Goal: Transaction & Acquisition: Purchase product/service

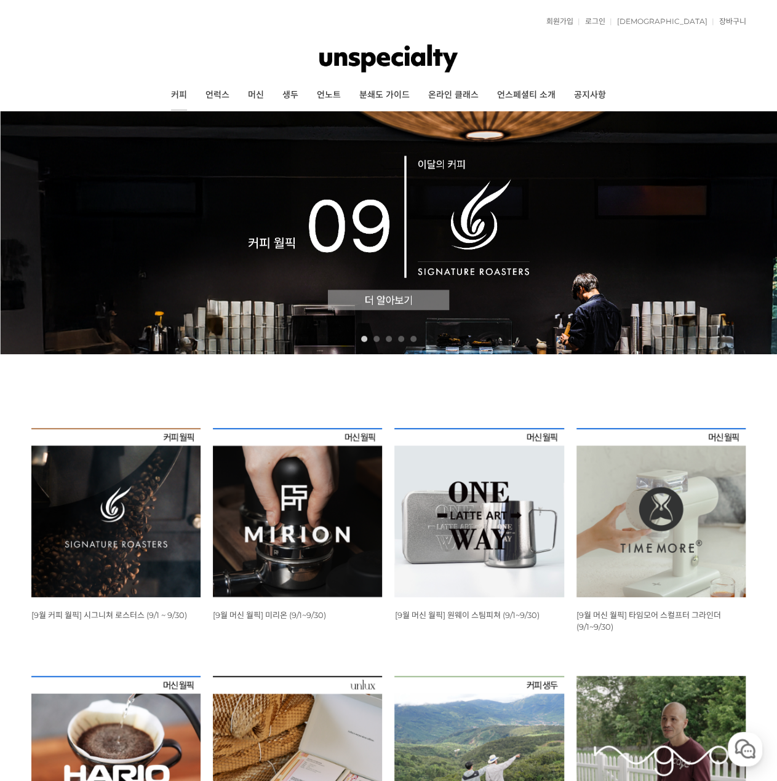
click at [177, 98] on link "커피" at bounding box center [179, 95] width 34 height 31
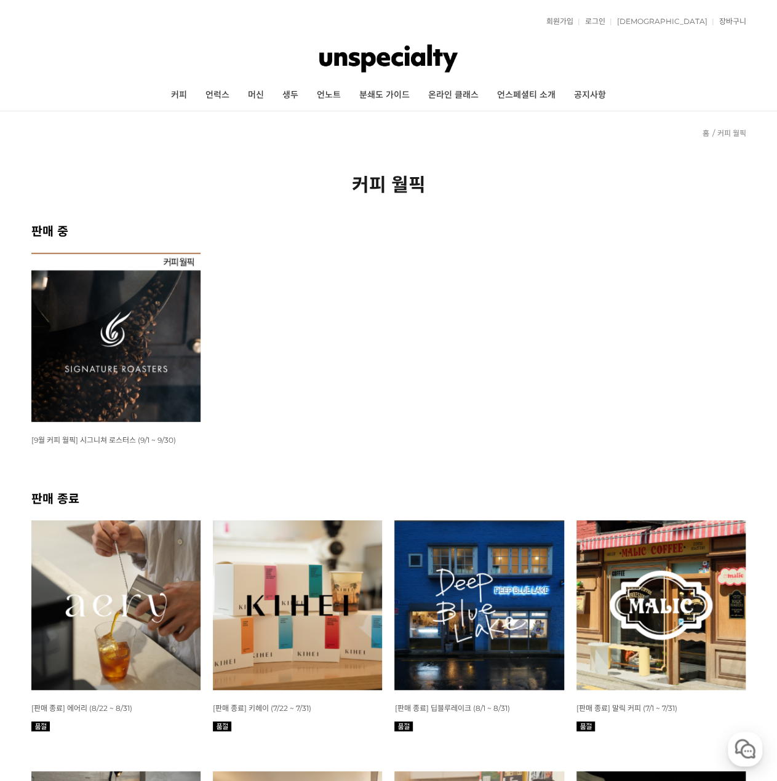
click at [129, 373] on img at bounding box center [115, 337] width 169 height 169
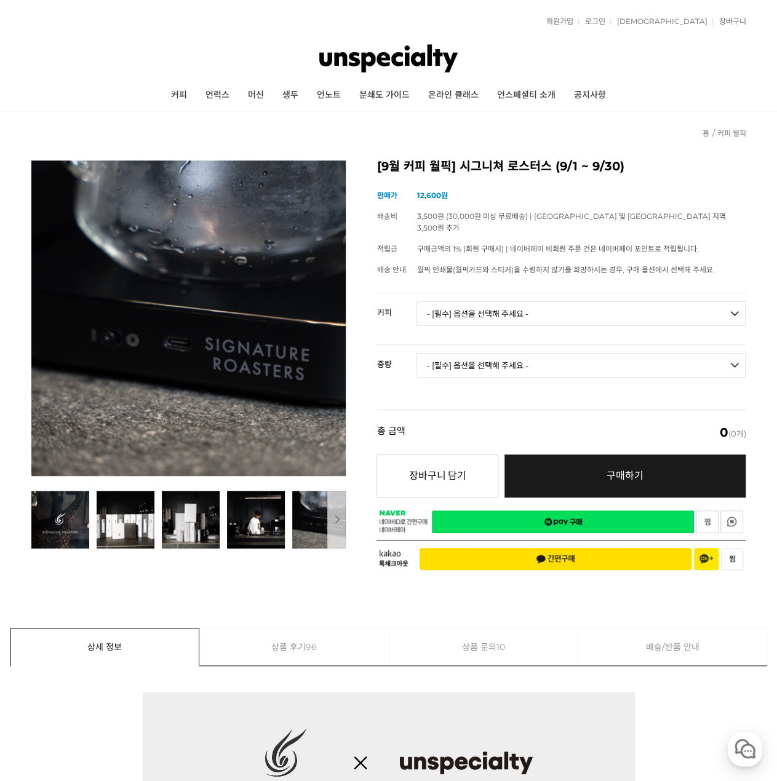
click at [341, 518] on button "다음" at bounding box center [336, 520] width 18 height 58
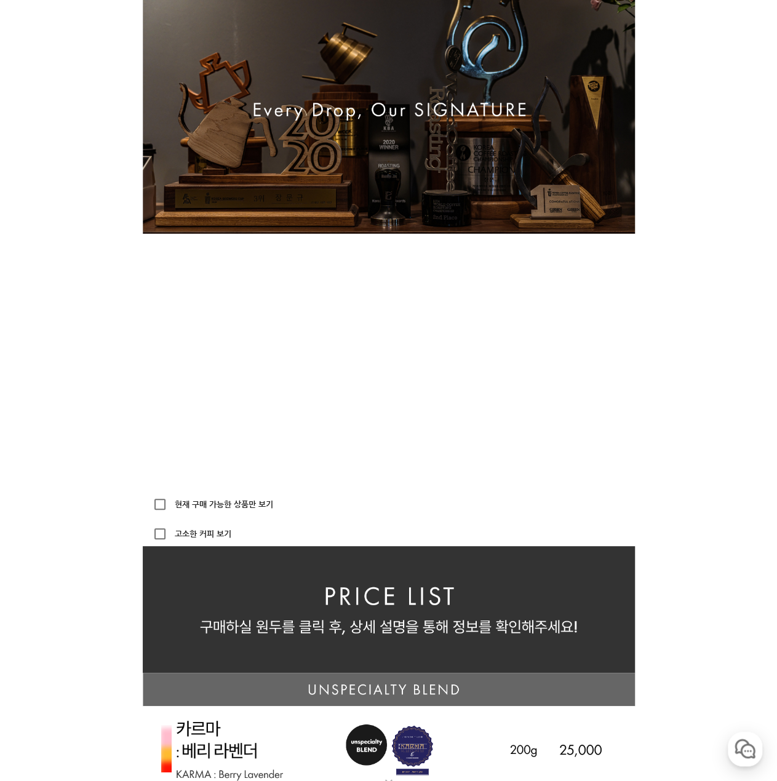
scroll to position [17, 0]
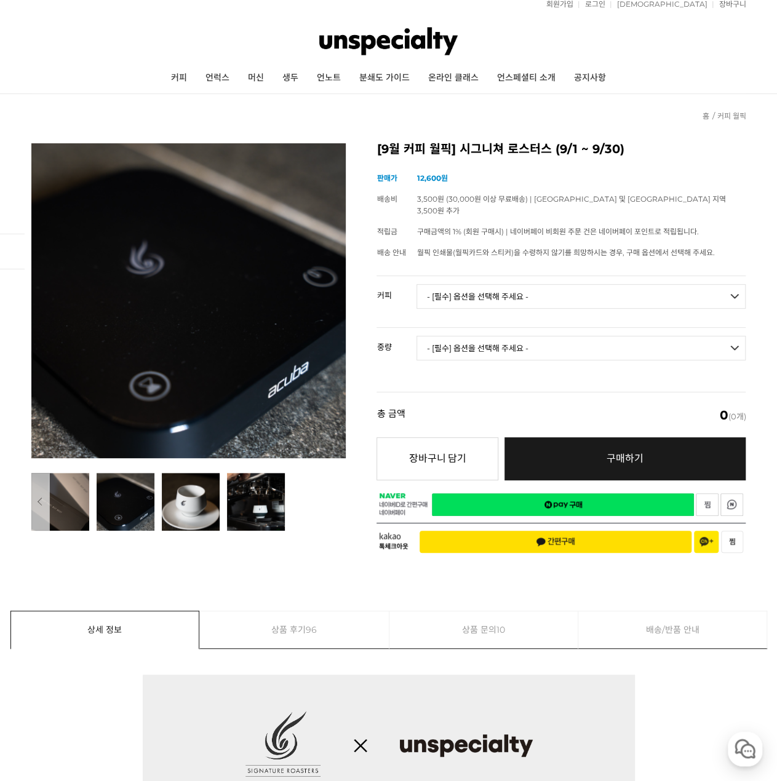
click at [507, 284] on select "- [필수] 옵션을 선택해 주세요 - ------------------- 언스페셜티 분쇄도 가이드 종이(주문 1건당 최대 1개 제공) 월픽 인…" at bounding box center [580, 296] width 329 height 25
select select "더블비 드립백 1box (12g*7ea)"
click at [416, 284] on select "- [필수] 옵션을 선택해 주세요 - ------------------- 언스페셜티 분쇄도 가이드 종이(주문 1건당 최대 1개 제공) 월픽 인…" at bounding box center [580, 296] width 329 height 25
click at [596, 328] on td "- [필수] 옵션을 선택해 주세요 - ------------------- 해당없음" at bounding box center [580, 353] width 329 height 51
click at [587, 336] on select "- [필수] 옵션을 선택해 주세요 - ------------------- 해당없음" at bounding box center [580, 348] width 329 height 25
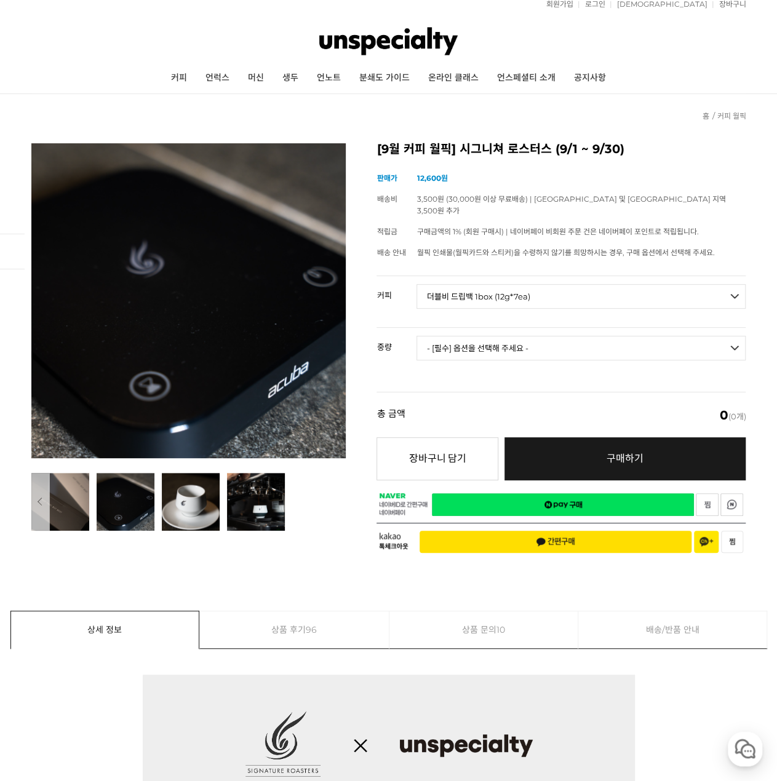
select select "해당없음"
click at [416, 336] on select "- [필수] 옵션을 선택해 주세요 - ------------------- 해당없음" at bounding box center [580, 348] width 329 height 25
select select "*"
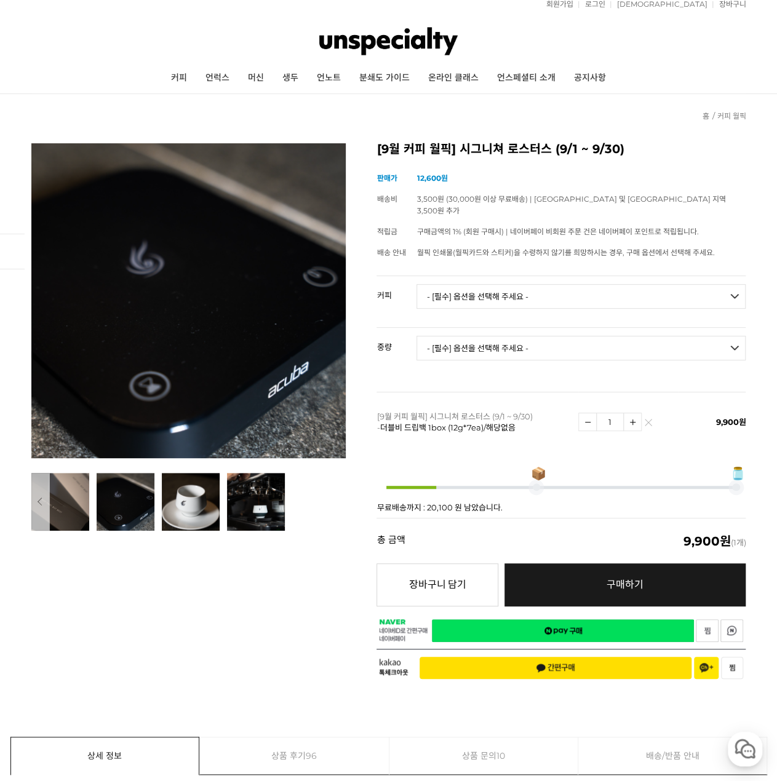
click at [495, 284] on select "- [필수] 옵션을 선택해 주세요 - ------------------- 언스페셜티 분쇄도 가이드 종이(주문 1건당 최대 1개 제공) 월픽 인…" at bounding box center [580, 296] width 329 height 25
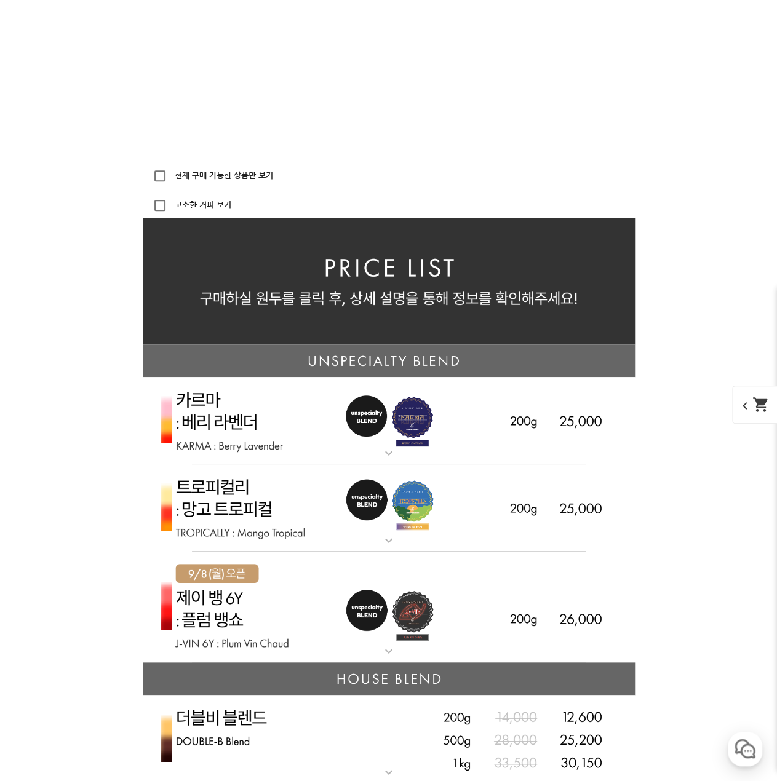
scroll to position [2456, 0]
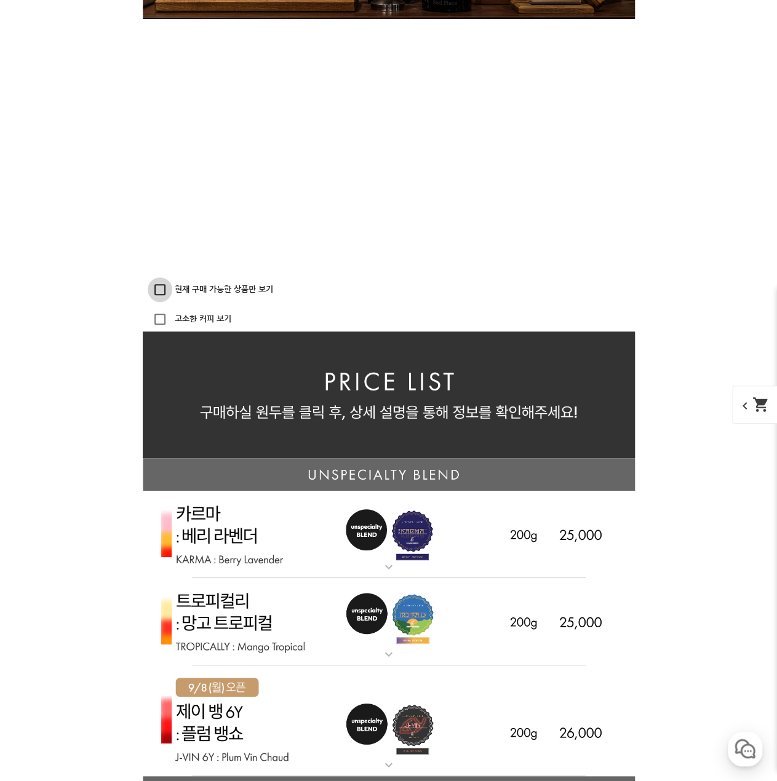
click at [162, 287] on input "현재 구매 가능한 상품만 보기" at bounding box center [160, 289] width 25 height 25
checkbox input "true"
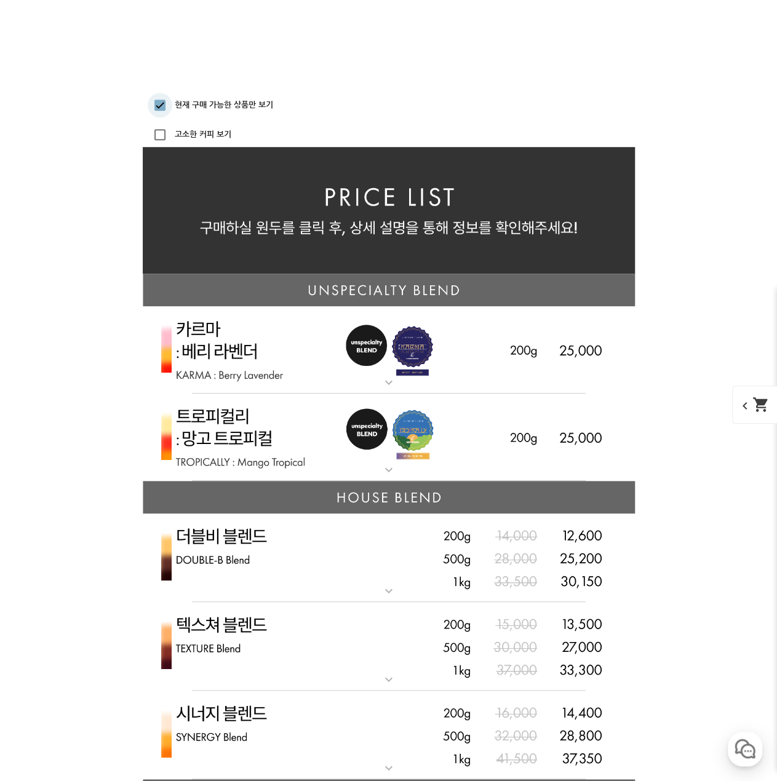
scroll to position [2886, 0]
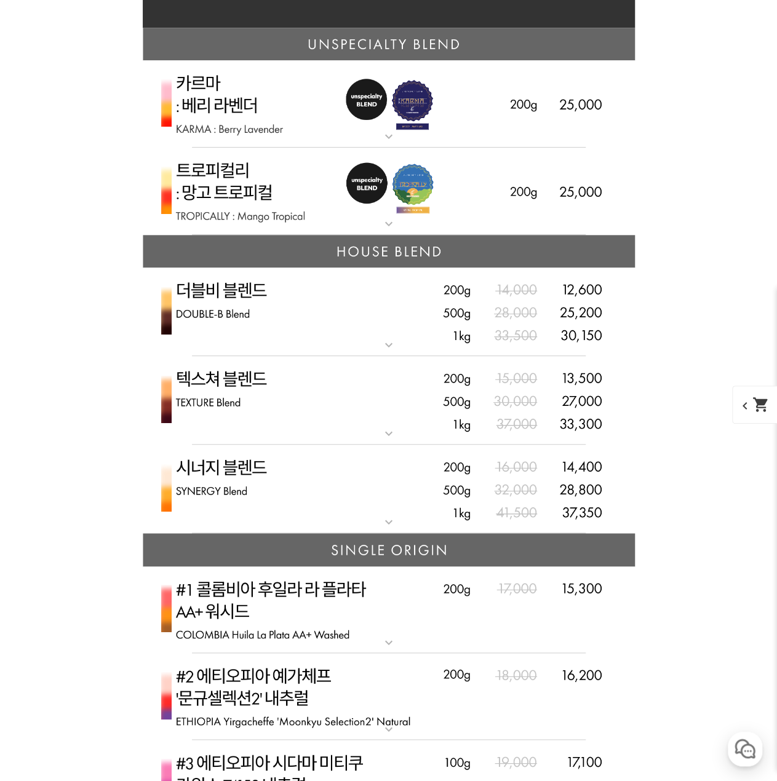
click at [387, 521] on mat-icon "expand_more" at bounding box center [388, 522] width 25 height 15
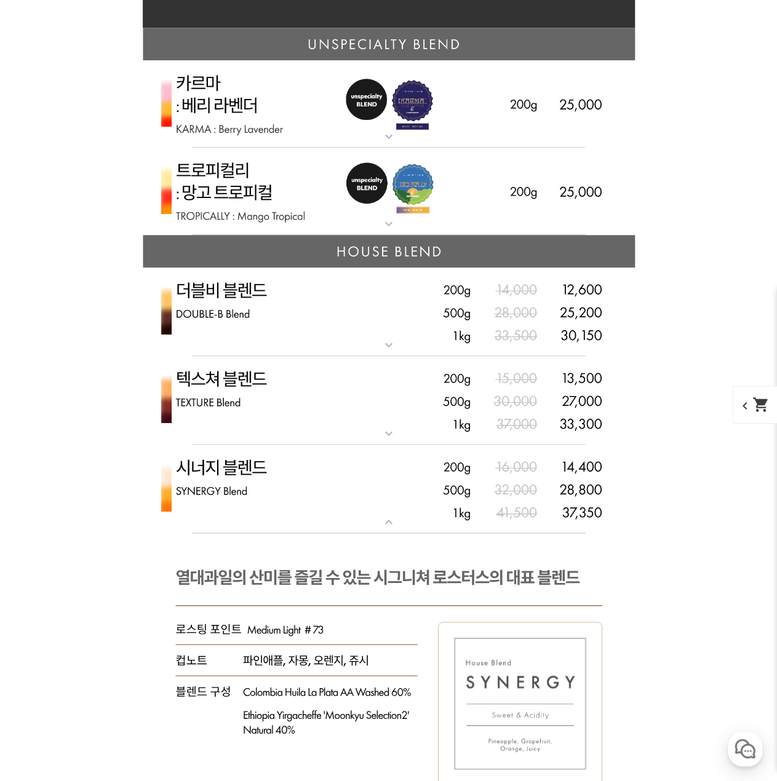
click at [370, 344] on img at bounding box center [389, 311] width 492 height 89
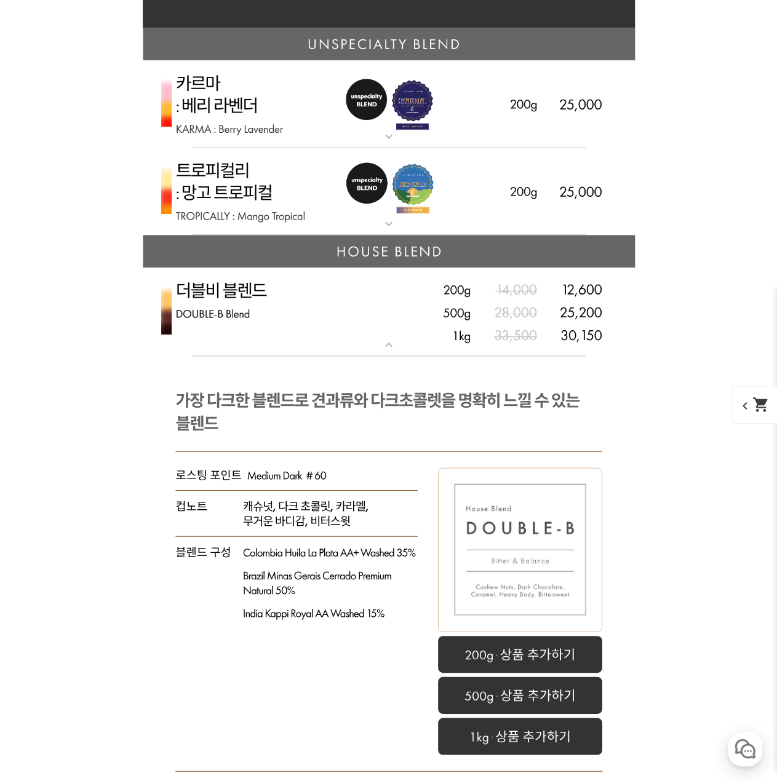
click at [378, 342] on mat-icon "expand_more" at bounding box center [388, 345] width 25 height 15
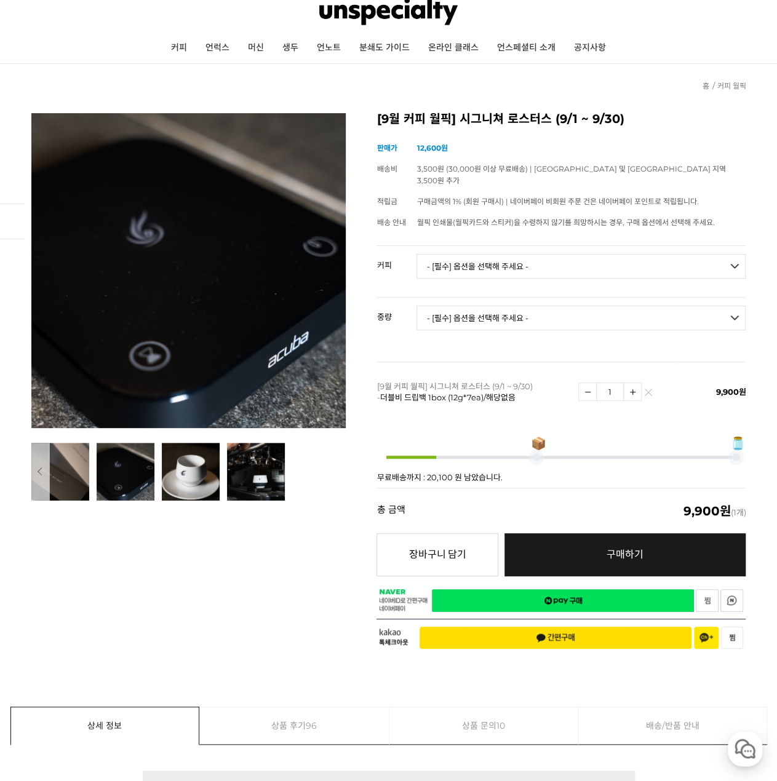
scroll to position [0, 0]
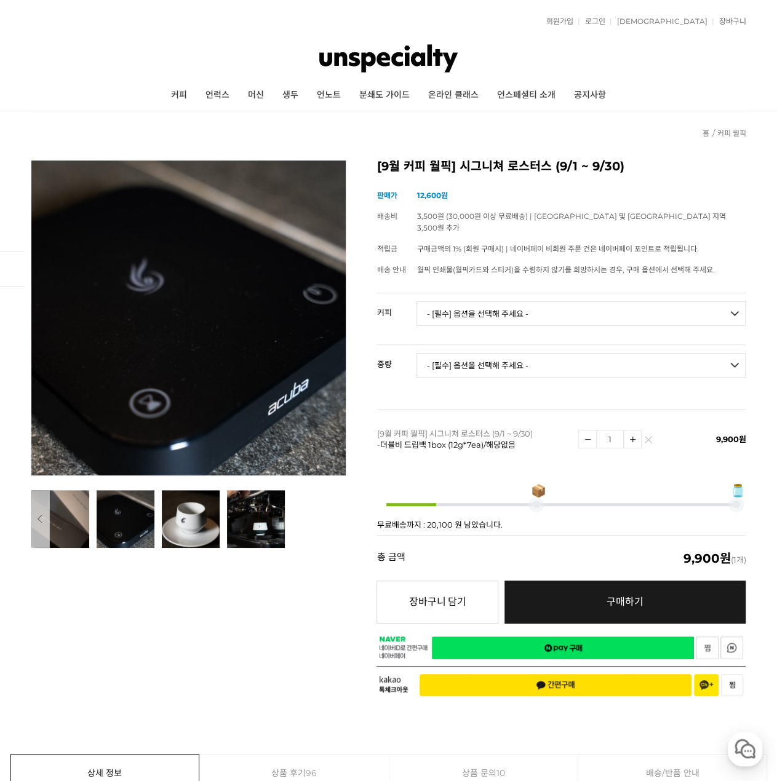
click at [512, 353] on select "- [필수] 옵션을 선택해 주세요 - ------------------- 해당없음" at bounding box center [580, 365] width 329 height 25
drag, startPoint x: 477, startPoint y: 298, endPoint x: 477, endPoint y: 306, distance: 8.0
click at [477, 301] on select "- [필수] 옵션을 선택해 주세요 - ------------------- 언스페셜티 분쇄도 가이드 종이(주문 1건당 최대 1개 제공) 월픽 인…" at bounding box center [580, 313] width 329 height 25
select select "더블비 드립백 1box (12g*7ea)"
click at [416, 301] on select "- [필수] 옵션을 선택해 주세요 - ------------------- 언스페셜티 분쇄도 가이드 종이(주문 1건당 최대 1개 제공) 월픽 인…" at bounding box center [580, 313] width 329 height 25
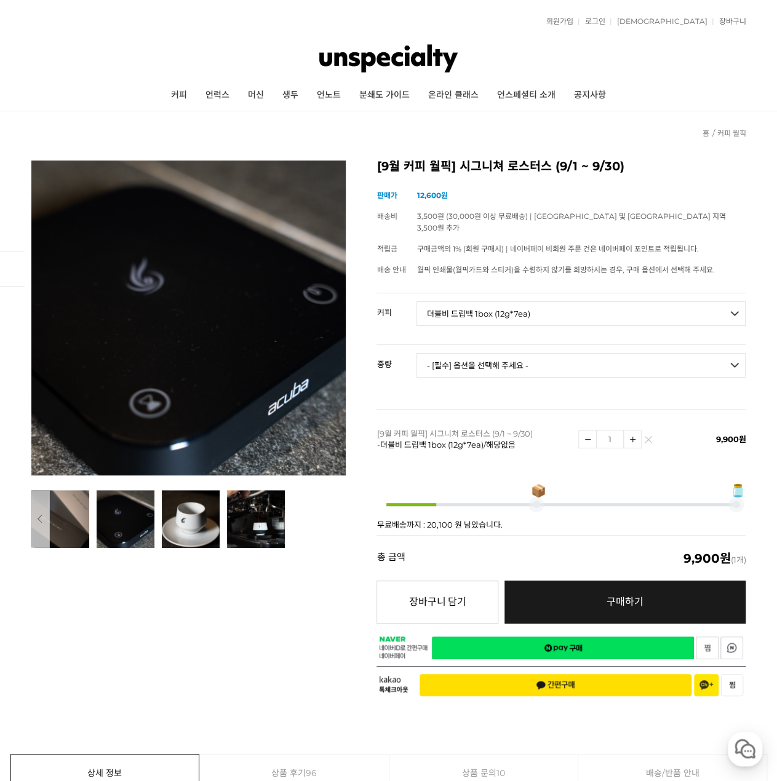
drag, startPoint x: 504, startPoint y: 358, endPoint x: 510, endPoint y: 357, distance: 6.2
click at [504, 358] on select "- [필수] 옵션을 선택해 주세요 - ------------------- 해당없음" at bounding box center [580, 365] width 329 height 25
select select "해당없음"
click at [416, 353] on select "- [필수] 옵션을 선택해 주세요 - ------------------- 해당없음" at bounding box center [580, 365] width 329 height 25
select select "*"
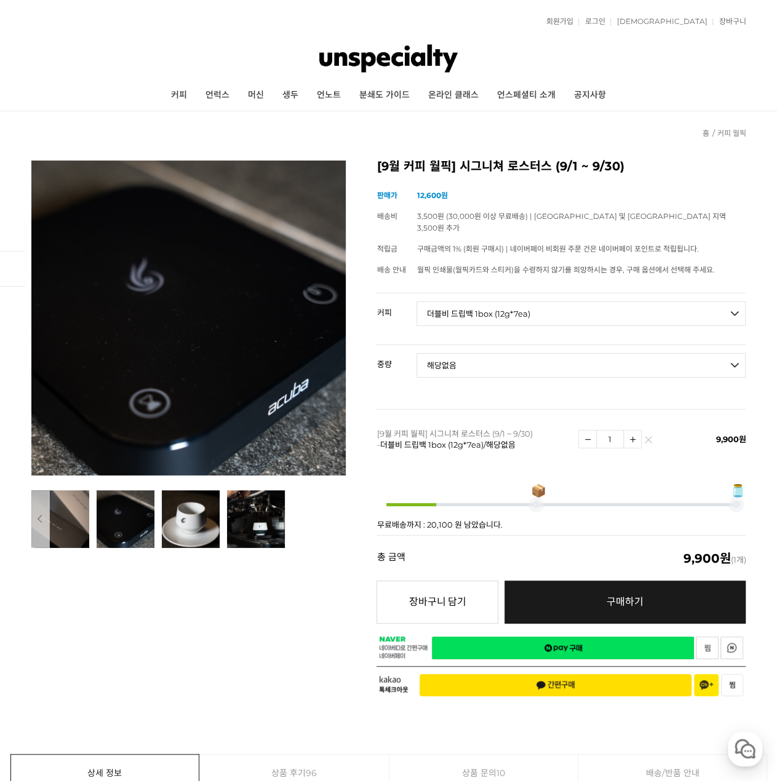
select select "*"
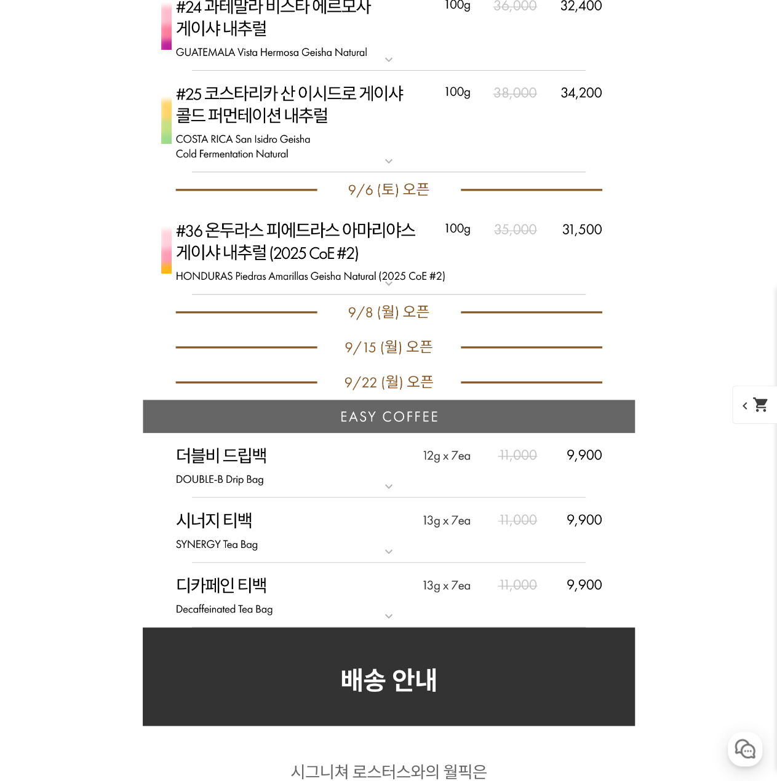
scroll to position [5060, 0]
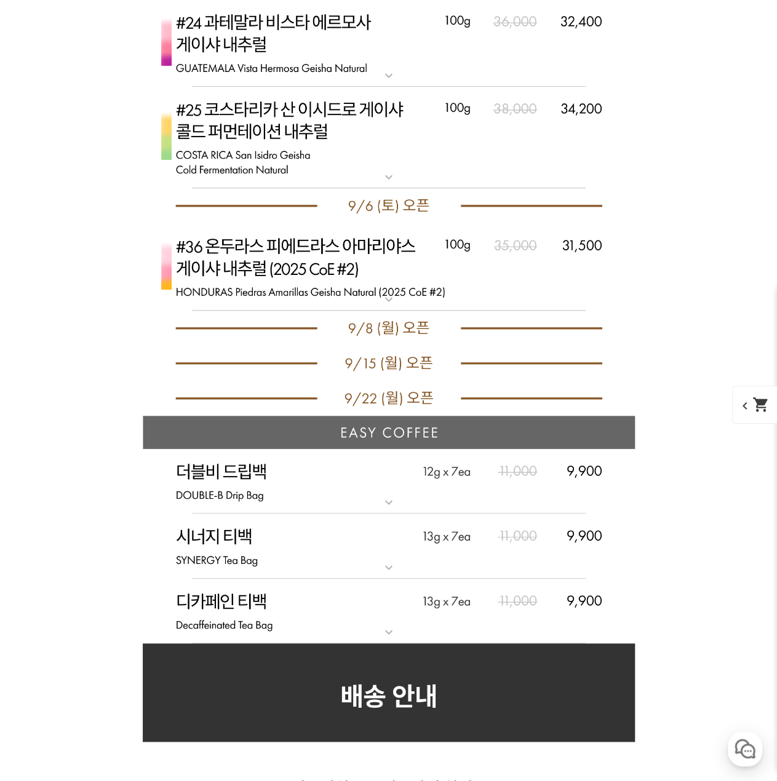
click at [388, 556] on img at bounding box center [389, 545] width 492 height 65
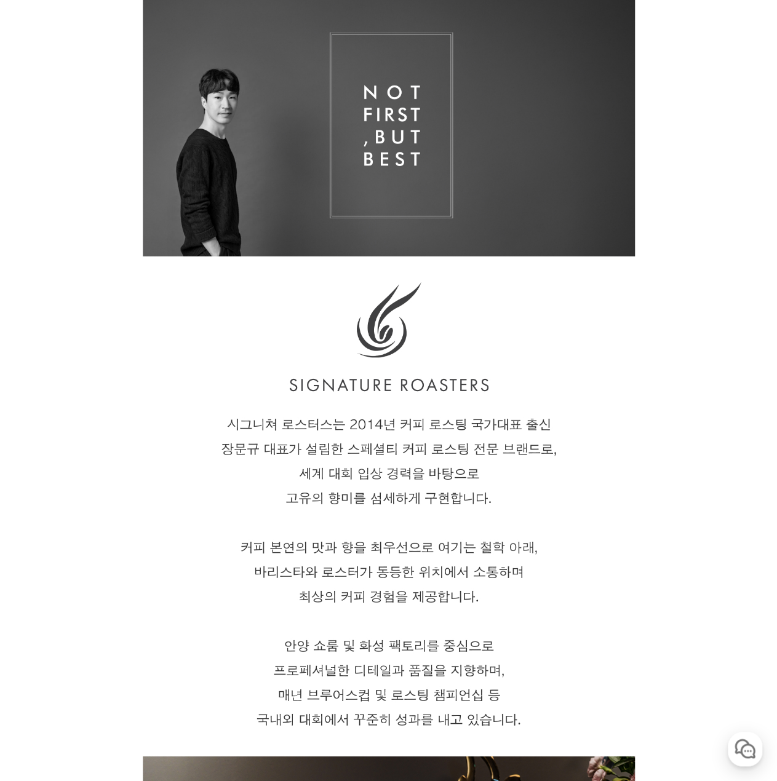
scroll to position [0, 0]
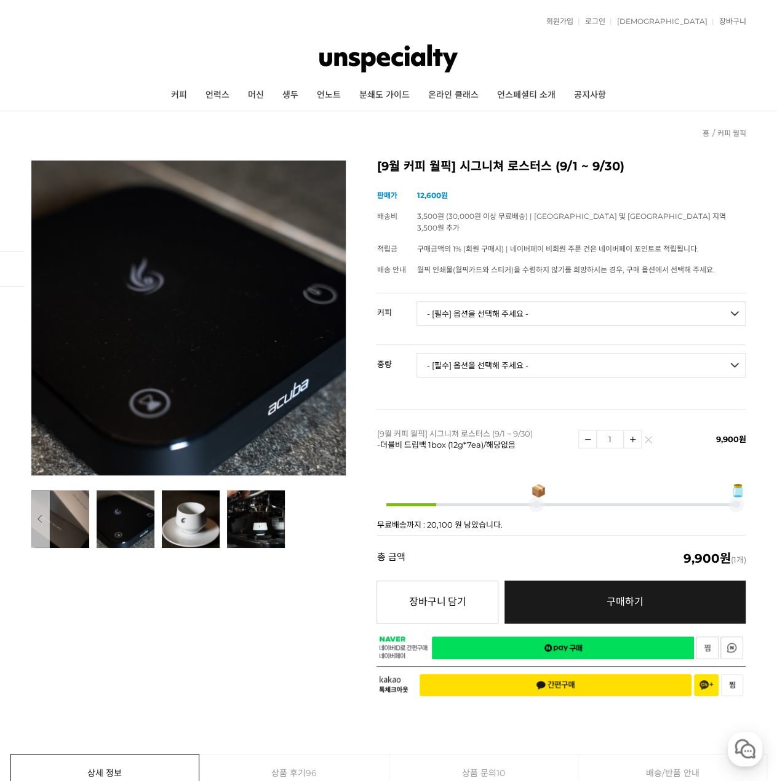
click at [478, 309] on select "- [필수] 옵션을 선택해 주세요 - ------------------- 언스페셜티 분쇄도 가이드 종이(주문 1건당 최대 1개 제공) 월픽 인…" at bounding box center [580, 313] width 329 height 25
select select "시너지 티백 1box (13g*7ea)"
click at [416, 301] on select "- [필수] 옵션을 선택해 주세요 - ------------------- 언스페셜티 분쇄도 가이드 종이(주문 1건당 최대 1개 제공) 월픽 인…" at bounding box center [580, 313] width 329 height 25
click at [487, 356] on select "- [필수] 옵션을 선택해 주세요 - ------------------- 해당없음" at bounding box center [580, 365] width 329 height 25
select select "해당없음"
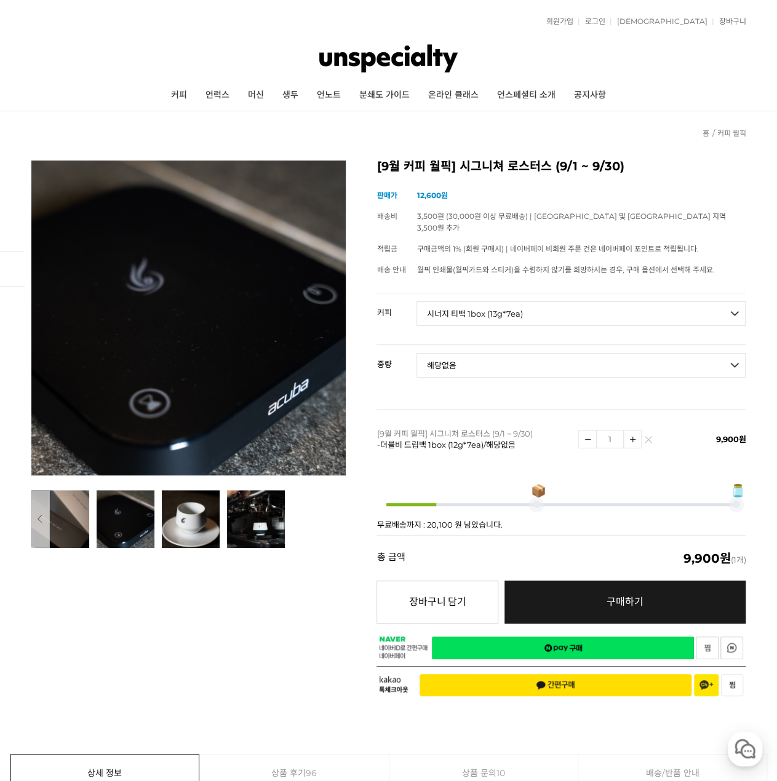
click at [416, 353] on select "- [필수] 옵션을 선택해 주세요 - ------------------- 해당없음" at bounding box center [580, 365] width 329 height 25
select select "*"
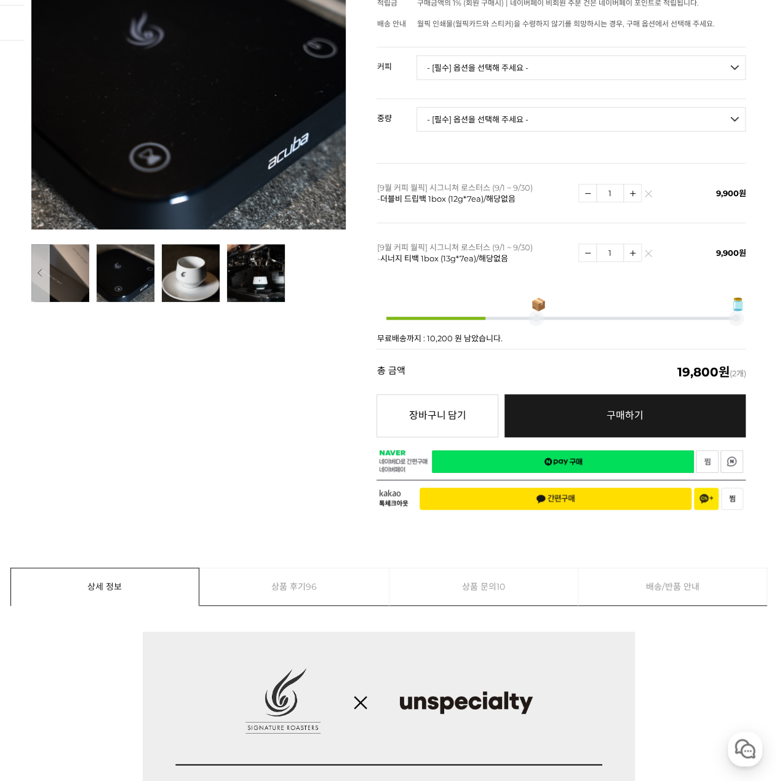
scroll to position [615, 0]
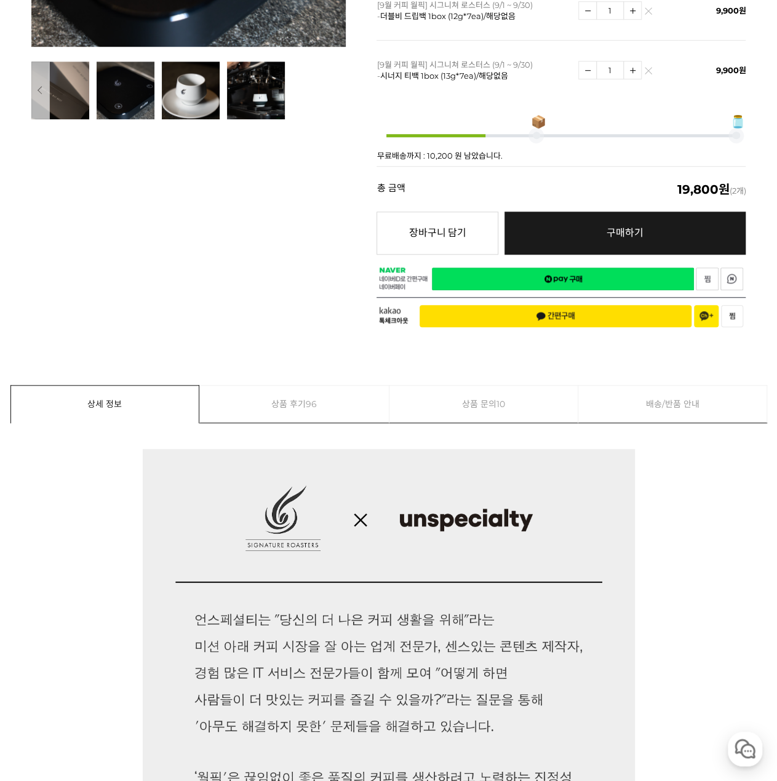
scroll to position [0, 0]
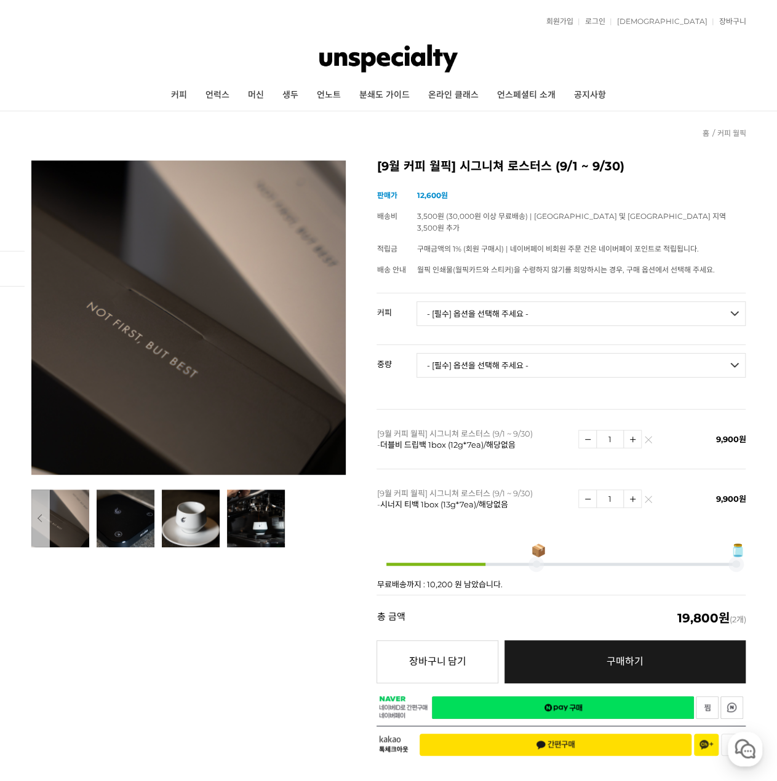
click at [592, 696] on link "네이버페이 구매하기" at bounding box center [563, 707] width 262 height 23
